Goal: Find specific page/section: Find specific page/section

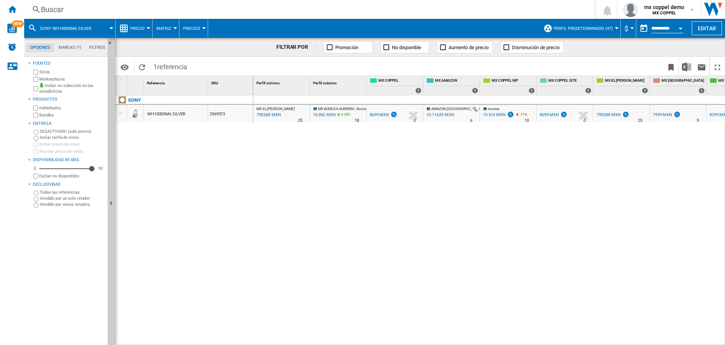
click at [122, 15] on div "Buscar [GEOGRAPHIC_DATA] 0 mx coppel demo MX COPPEL MX COPPEL Mi configuración …" at bounding box center [374, 9] width 701 height 19
click at [129, 9] on div "Buscar" at bounding box center [308, 9] width 535 height 11
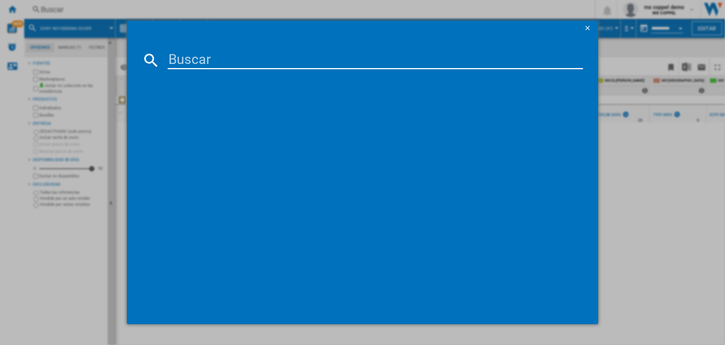
click at [213, 59] on input at bounding box center [376, 60] width 416 height 18
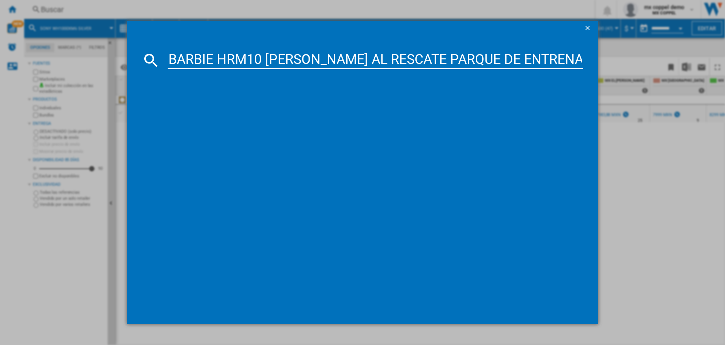
scroll to position [0, 120]
type input "BARBIE HRM10 [PERSON_NAME] AL RESCATE PARQUE DE ENTRENAMIENTO PARA [GEOGRAPHIC_…"
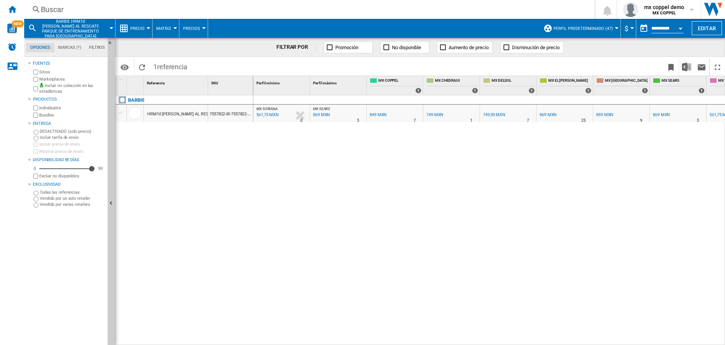
click at [95, 31] on span "BARBIE HRM10 [PERSON_NAME] AL RESCATE PARQUE DE ENTRENAMIENTO PARA [GEOGRAPHIC_…" at bounding box center [70, 29] width 61 height 20
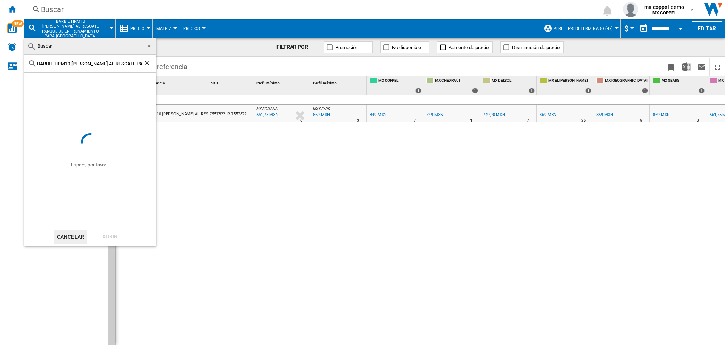
click at [146, 63] on ng-md-icon "Borrar búsqueda" at bounding box center [147, 63] width 9 height 9
click at [131, 66] on input "text" at bounding box center [94, 64] width 115 height 6
paste input "[PERSON_NAME] PRICE Y8652 TORTUGA DE APRENDIZAJE"
type input "[PERSON_NAME] PRICE Y8652 TORTUGA DE APRENDIZAJE"
click at [120, 238] on div "Abrir" at bounding box center [109, 236] width 33 height 14
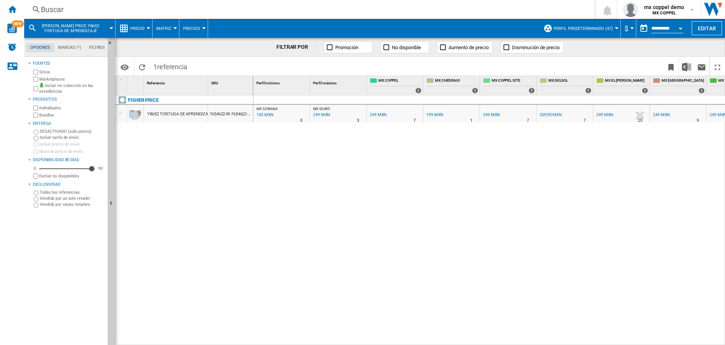
click at [112, 29] on md-menu "[PERSON_NAME] PRICE Y8652 TORTUGA DE APRENDIZAJE" at bounding box center [69, 28] width 91 height 19
click at [110, 29] on div "[PERSON_NAME] PRICE Y8652 TORTUGA DE APRENDIZAJE" at bounding box center [69, 28] width 83 height 19
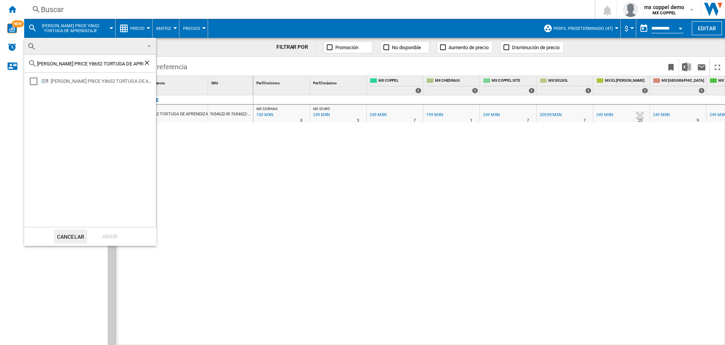
click at [91, 28] on md-backdrop at bounding box center [362, 172] width 725 height 345
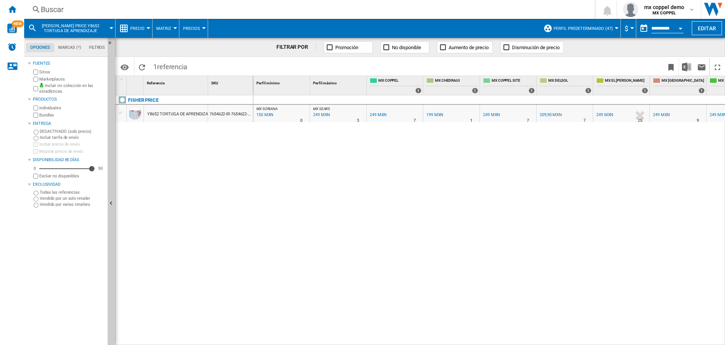
drag, startPoint x: 110, startPoint y: 29, endPoint x: 91, endPoint y: 28, distance: 18.5
click at [91, 28] on span "[PERSON_NAME] PRICE Y8652 TORTUGA DE APRENDIZAJE" at bounding box center [70, 28] width 61 height 10
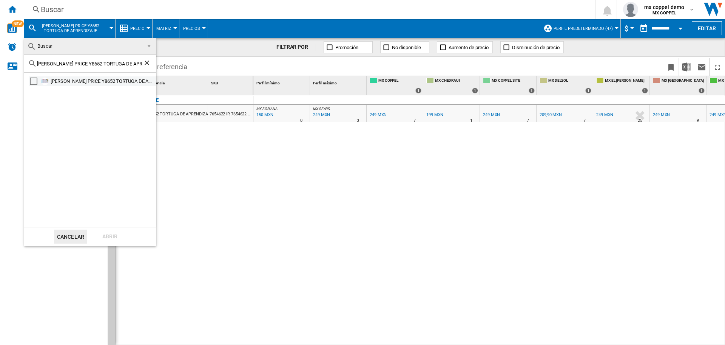
click at [33, 82] on div "Select" at bounding box center [34, 81] width 8 height 8
click at [110, 236] on div "Abrir" at bounding box center [109, 236] width 33 height 14
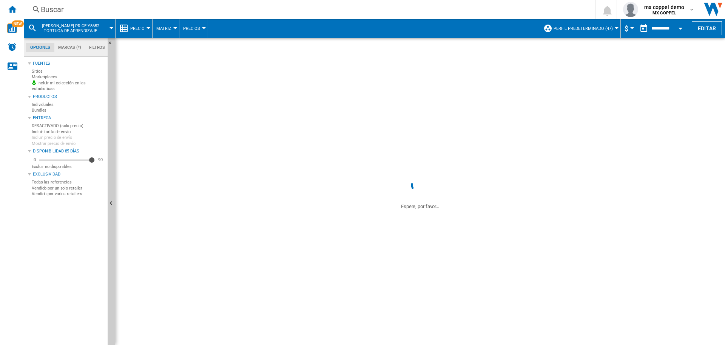
click at [104, 23] on button "[PERSON_NAME] PRICE Y8652 TORTUGA DE APRENDIZAJE" at bounding box center [74, 28] width 68 height 19
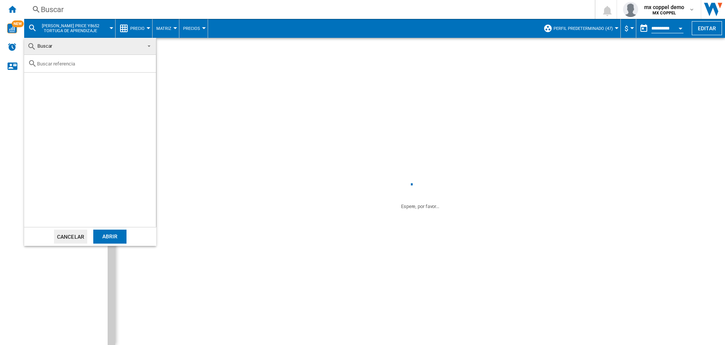
click at [74, 62] on input "text" at bounding box center [94, 64] width 115 height 6
paste input "BARBIE HRM10 [PERSON_NAME] AL RESCATE PARQUE DE ENTRENAMIENTO PARA [GEOGRAPHIC_…"
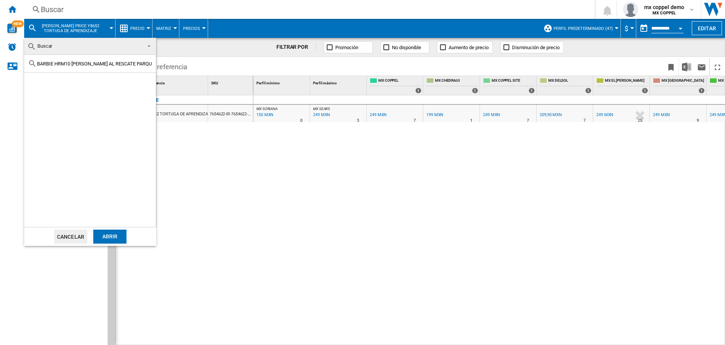
scroll to position [0, 77]
type input "BARBIE HRM10 [PERSON_NAME] AL RESCATE PARQUE DE ENTRENAMIENTO PARA [GEOGRAPHIC_…"
click at [35, 80] on div "Select" at bounding box center [34, 81] width 8 height 8
click at [108, 234] on div "Abrir" at bounding box center [109, 236] width 33 height 14
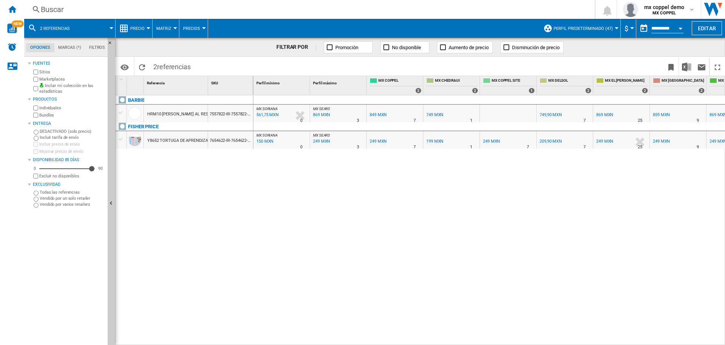
click at [98, 30] on span at bounding box center [95, 28] width 31 height 19
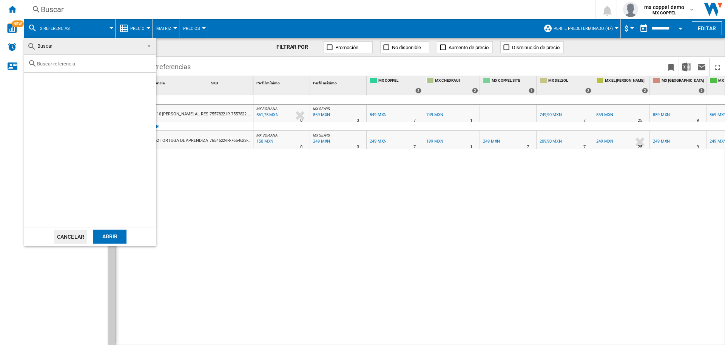
click at [77, 65] on input "text" at bounding box center [94, 64] width 115 height 6
paste input "BARBIE HXN01 PAJAMA PARTY WITH DOG"
type input "BARBIE HXN01 PAJAMA PARTY WITH DOG"
click at [35, 84] on div "Select" at bounding box center [34, 81] width 8 height 8
click at [111, 236] on div "Abrir" at bounding box center [109, 236] width 33 height 14
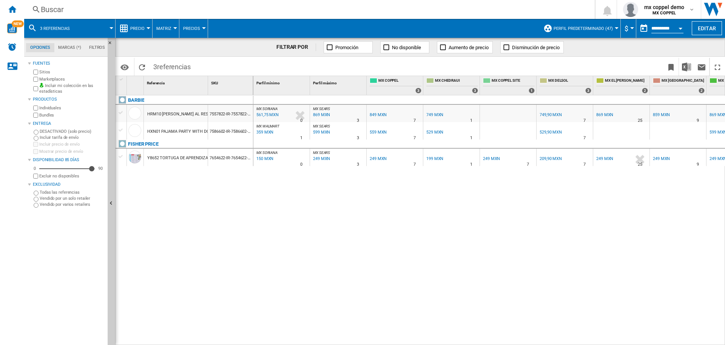
click at [66, 23] on button "3 referencias" at bounding box center [58, 28] width 37 height 19
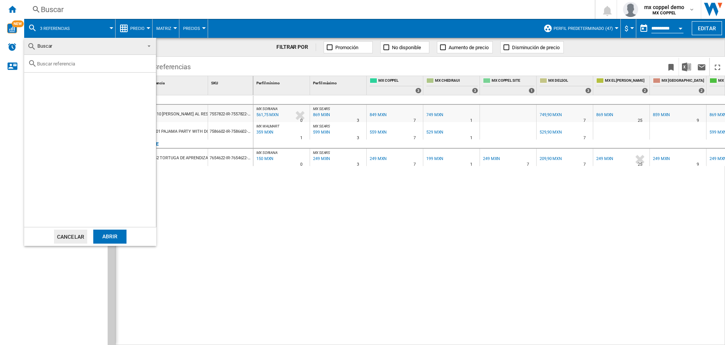
click at [68, 65] on input "text" at bounding box center [94, 64] width 115 height 6
paste input "[PERSON_NAME] PRICE W4472 STACK AND ROLL CUPS"
type input "[PERSON_NAME] PRICE W4472 STACK AND ROLL CUPS"
click at [32, 82] on div "Select" at bounding box center [34, 81] width 8 height 8
click at [103, 236] on div "Abrir" at bounding box center [109, 236] width 33 height 14
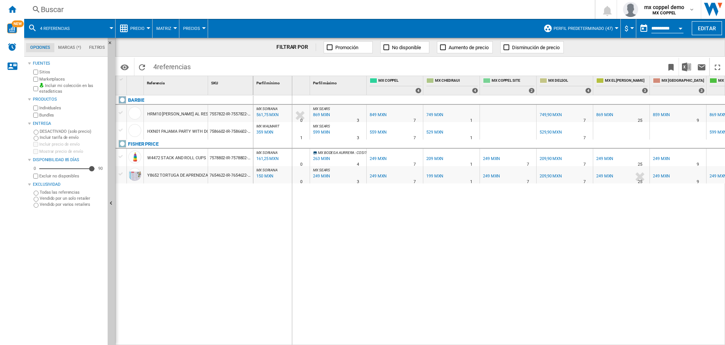
drag, startPoint x: 206, startPoint y: 83, endPoint x: 306, endPoint y: 92, distance: 100.1
click at [306, 92] on div "1 Referencia 1 SKU 1 [GEOGRAPHIC_DATA] HRM10 [PERSON_NAME] AL RESCATE PARQUE DE…" at bounding box center [420, 210] width 609 height 268
